Goal: Manage account settings

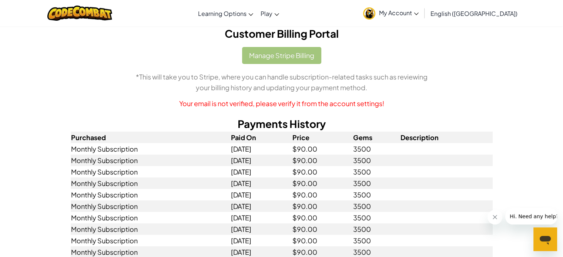
click at [286, 57] on div "Manage Stripe Billing *This will take you to Stripe, where you can handle subsc…" at bounding box center [282, 78] width 422 height 62
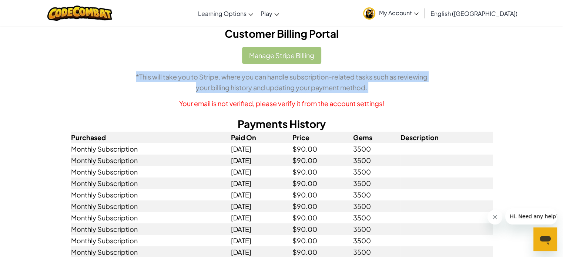
click at [286, 57] on div "Manage Stripe Billing *This will take you to Stripe, where you can handle subsc…" at bounding box center [282, 78] width 422 height 62
click at [291, 80] on p "*This will take you to Stripe, where you can handle subscription-related tasks …" at bounding box center [282, 81] width 422 height 21
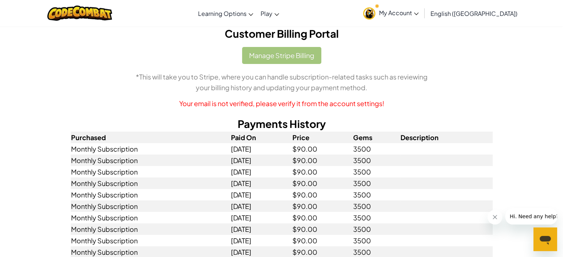
click at [295, 35] on h2 "Customer Billing Portal" at bounding box center [282, 34] width 422 height 16
click at [296, 54] on div "Manage Stripe Billing *This will take you to Stripe, where you can handle subsc…" at bounding box center [282, 78] width 422 height 62
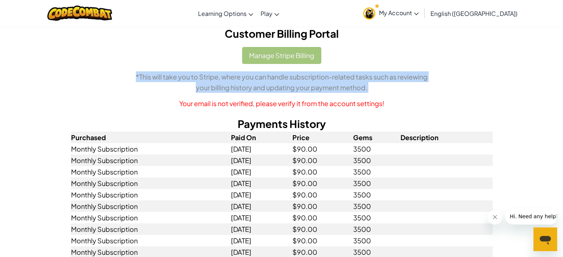
click at [296, 54] on div "Manage Stripe Billing *This will take you to Stripe, where you can handle subsc…" at bounding box center [282, 78] width 422 height 62
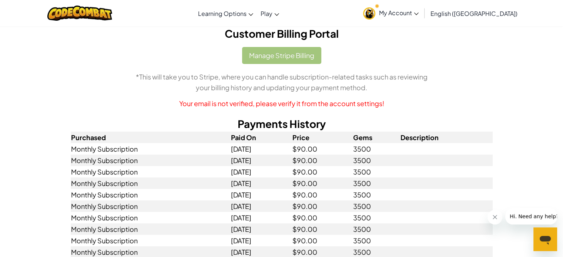
click at [365, 54] on div "Manage Stripe Billing *This will take you to Stripe, where you can handle subsc…" at bounding box center [282, 78] width 422 height 62
click at [418, 11] on span "My Account" at bounding box center [399, 13] width 40 height 8
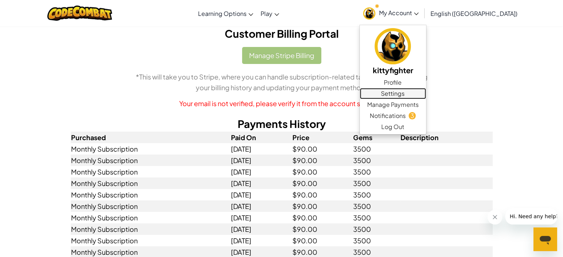
click at [426, 94] on link "Settings" at bounding box center [393, 93] width 66 height 11
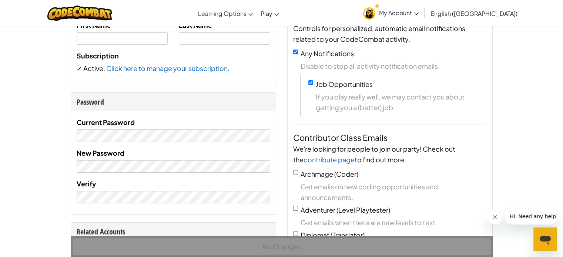
scroll to position [111, 0]
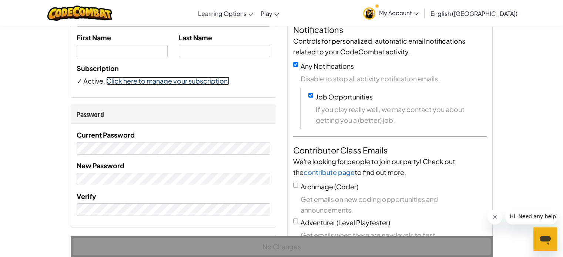
click at [192, 82] on link "Click here to manage your subscription." at bounding box center [167, 81] width 123 height 9
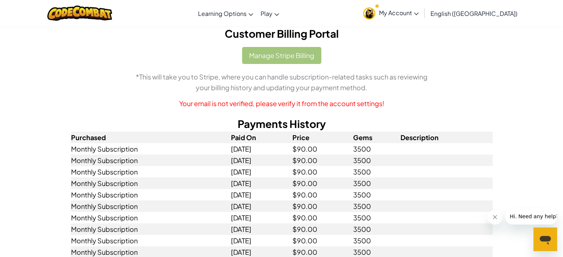
click at [280, 105] on p "Your email is not verified, please verify it from the account settings!" at bounding box center [282, 103] width 422 height 11
click at [296, 53] on div "Manage Stripe Billing *This will take you to Stripe, where you can handle subsc…" at bounding box center [282, 78] width 422 height 62
click at [296, 54] on div "Manage Stripe Billing *This will take you to Stripe, where you can handle subsc…" at bounding box center [282, 78] width 422 height 62
click at [296, 104] on p "Your email is not verified, please verify it from the account settings!" at bounding box center [282, 103] width 422 height 11
click at [418, 12] on span "My Account" at bounding box center [399, 13] width 40 height 8
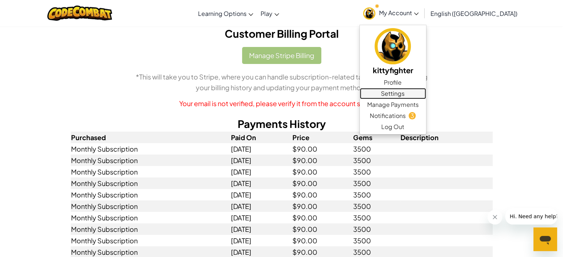
click at [426, 92] on link "Settings" at bounding box center [393, 93] width 66 height 11
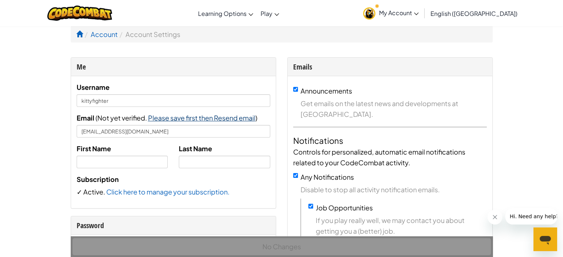
click at [233, 119] on span "Please save first then Resend email" at bounding box center [201, 118] width 107 height 9
